Goal: Ask a question

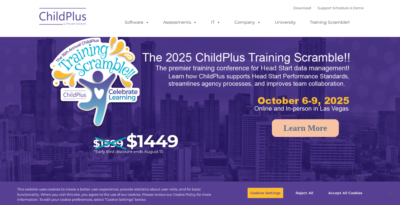
select select "MEDIUM"
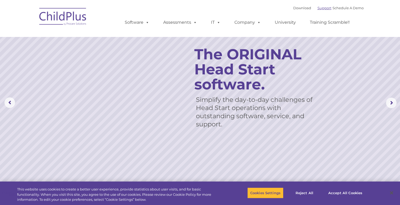
click at [321, 8] on link "Support" at bounding box center [325, 8] width 14 height 4
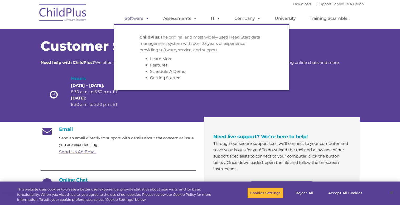
click at [146, 18] on span at bounding box center [147, 18] width 6 height 5
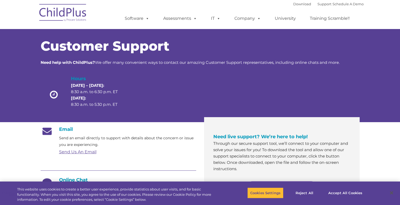
click at [71, 15] on img at bounding box center [63, 13] width 53 height 26
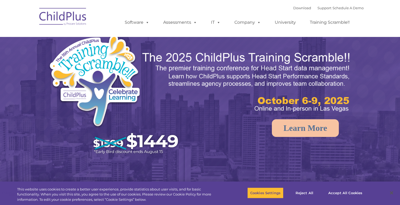
select select "MEDIUM"
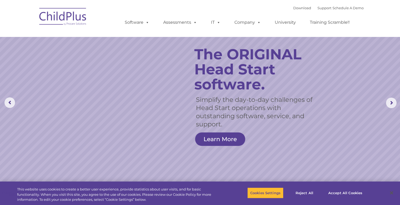
click at [368, 25] on nav "Download Support | Schedule A Demo  MENU MENU Software ChildPlus: The original…" at bounding box center [200, 18] width 400 height 37
click at [146, 22] on span at bounding box center [147, 22] width 6 height 5
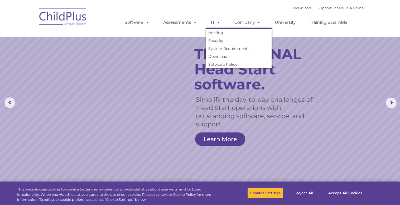
click at [218, 24] on span at bounding box center [218, 22] width 6 height 5
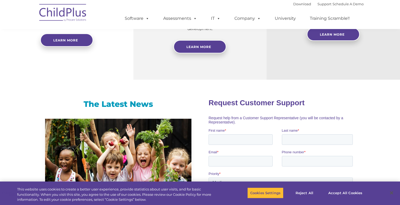
scroll to position [188, 0]
